Goal: Information Seeking & Learning: Learn about a topic

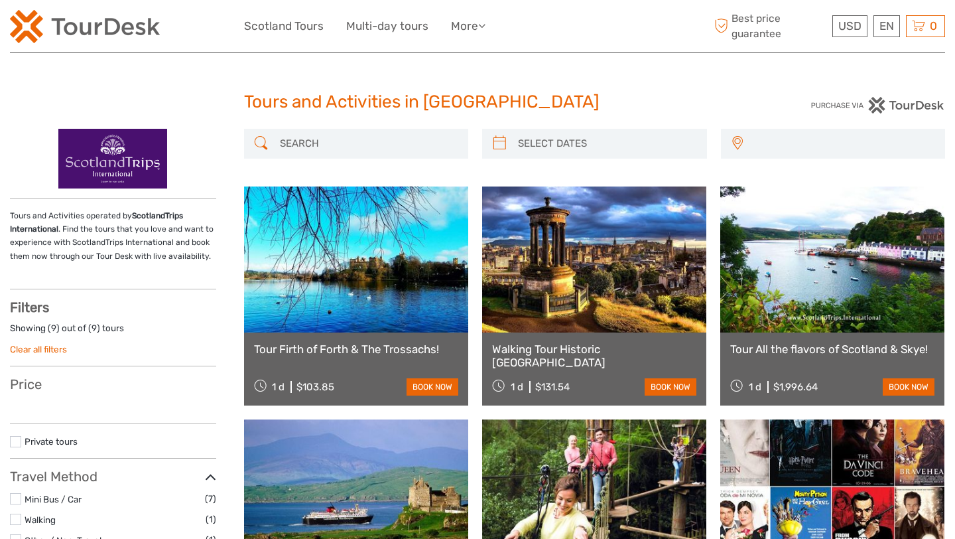
select select
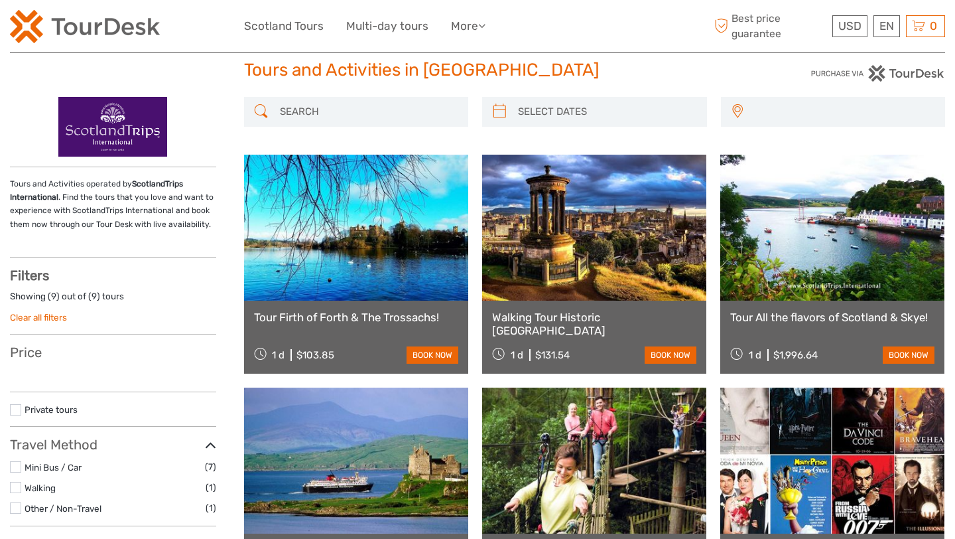
scroll to position [84, 0]
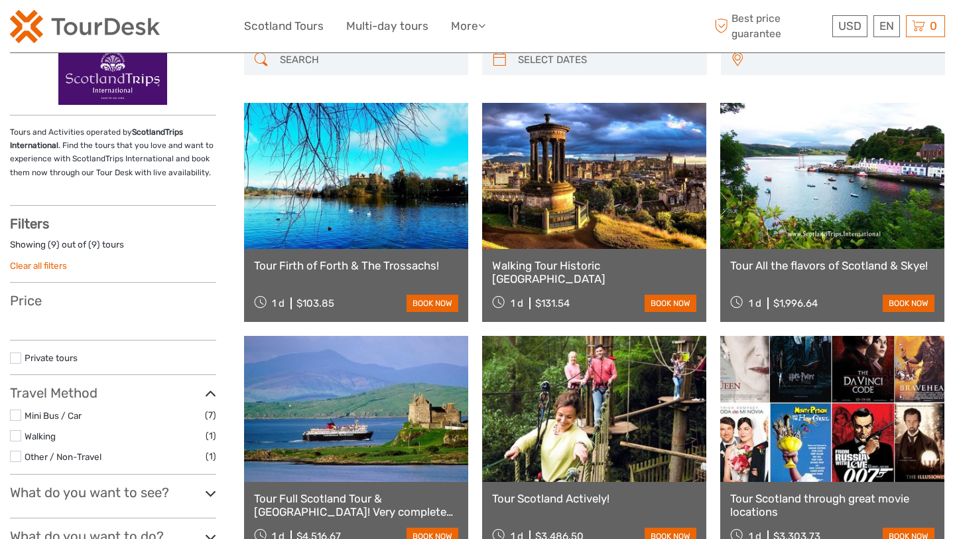
select select
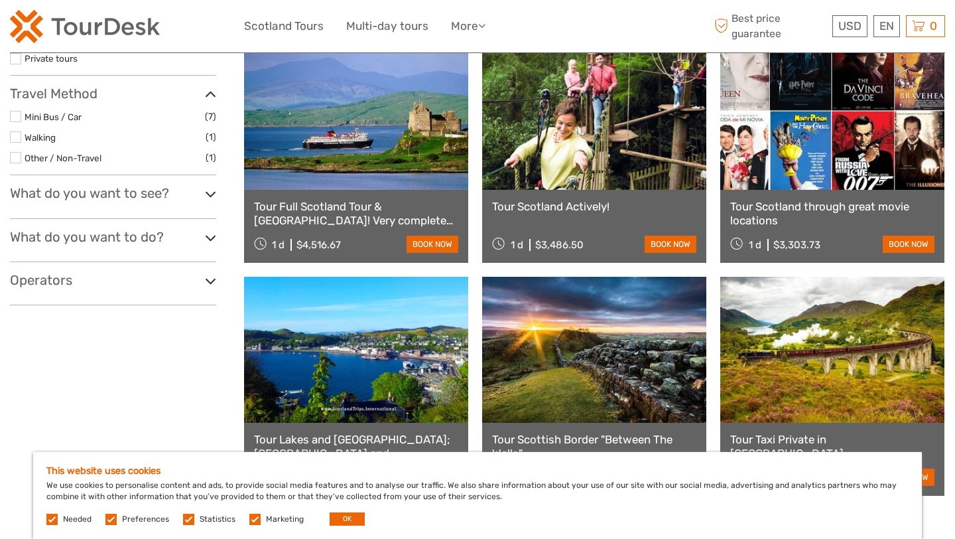
scroll to position [0, 0]
click at [338, 523] on button "OK" at bounding box center [347, 518] width 35 height 13
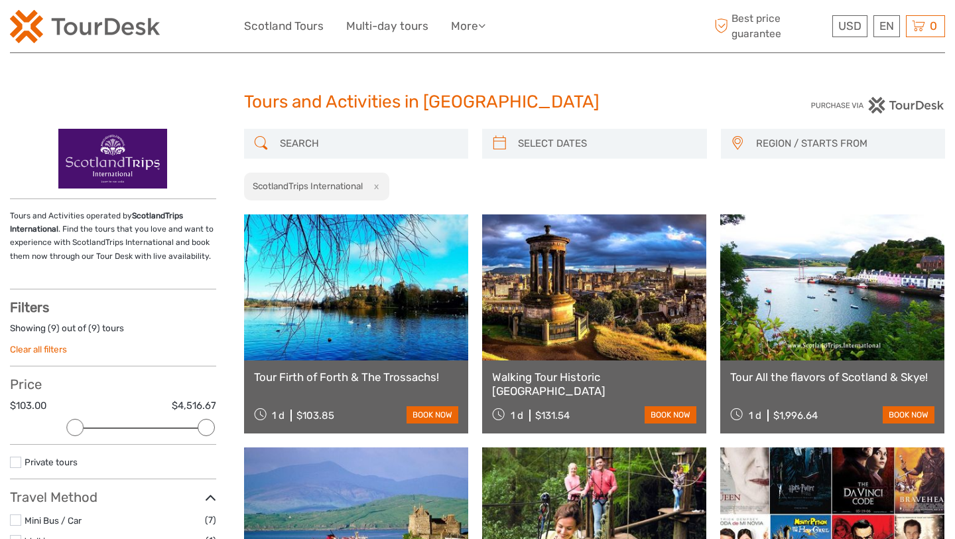
click at [326, 22] on ul "Scotland Tours Multi-day tours More Travel Articles Travel Articles" at bounding box center [374, 26] width 261 height 19
click at [452, 25] on link "More" at bounding box center [468, 26] width 34 height 19
click at [450, 47] on link "Travel Articles" at bounding box center [445, 53] width 80 height 26
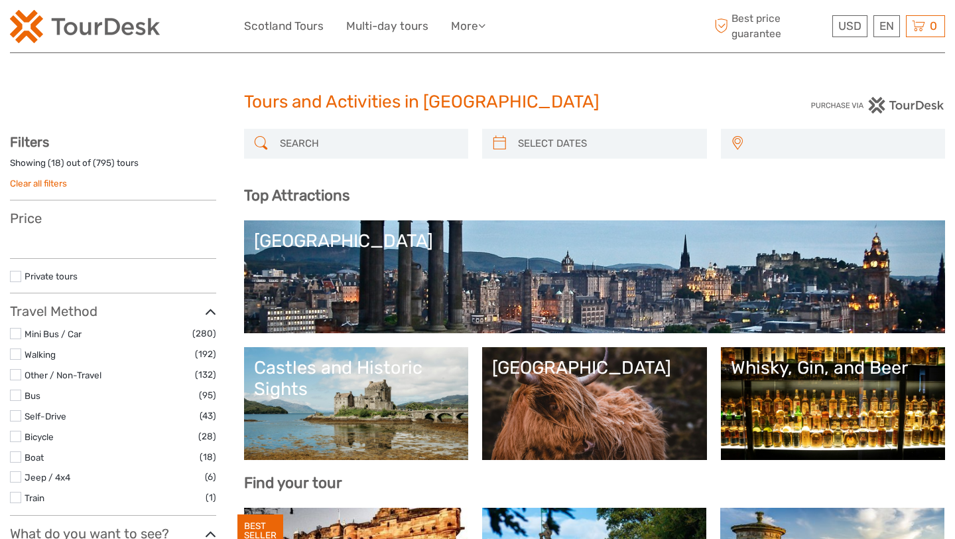
select select
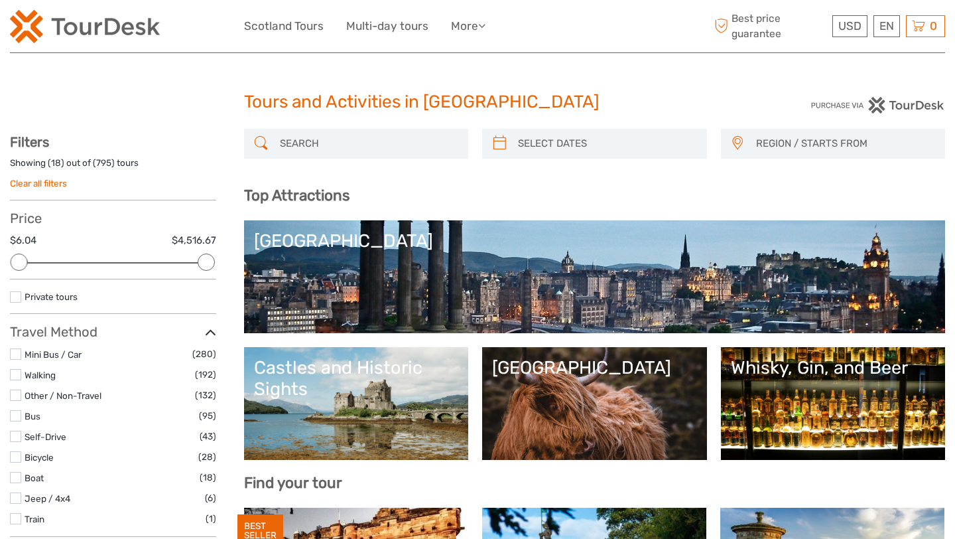
click at [121, 30] on img at bounding box center [85, 26] width 150 height 33
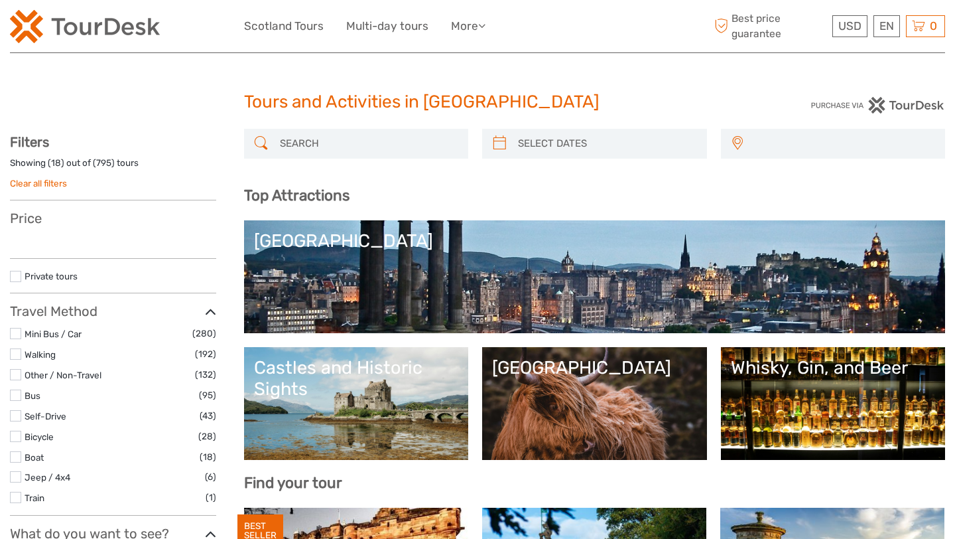
select select
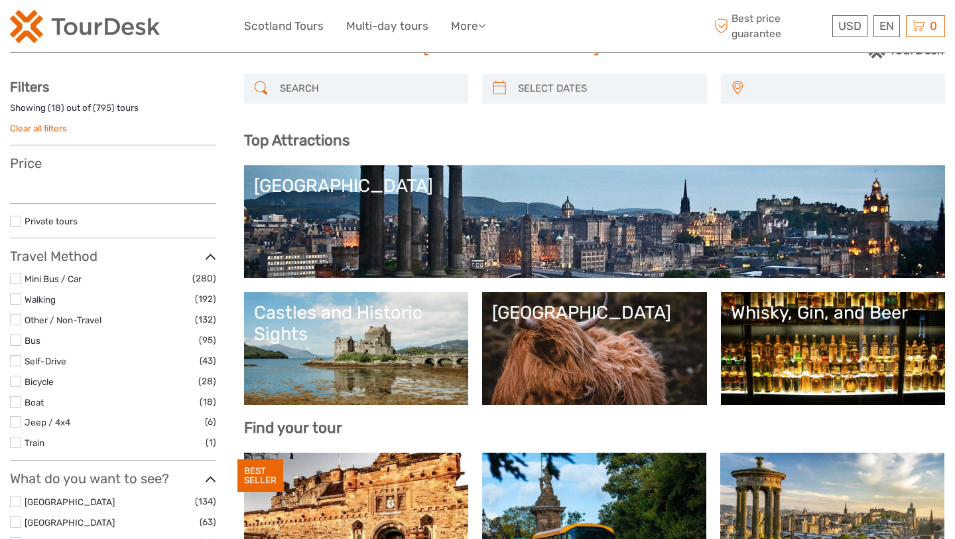
select select
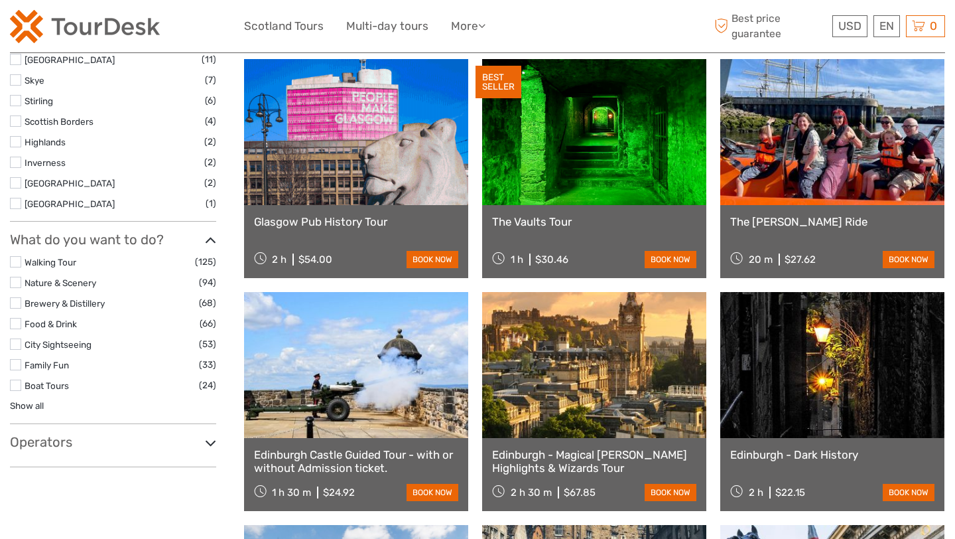
scroll to position [683, 0]
